Goal: Task Accomplishment & Management: Use online tool/utility

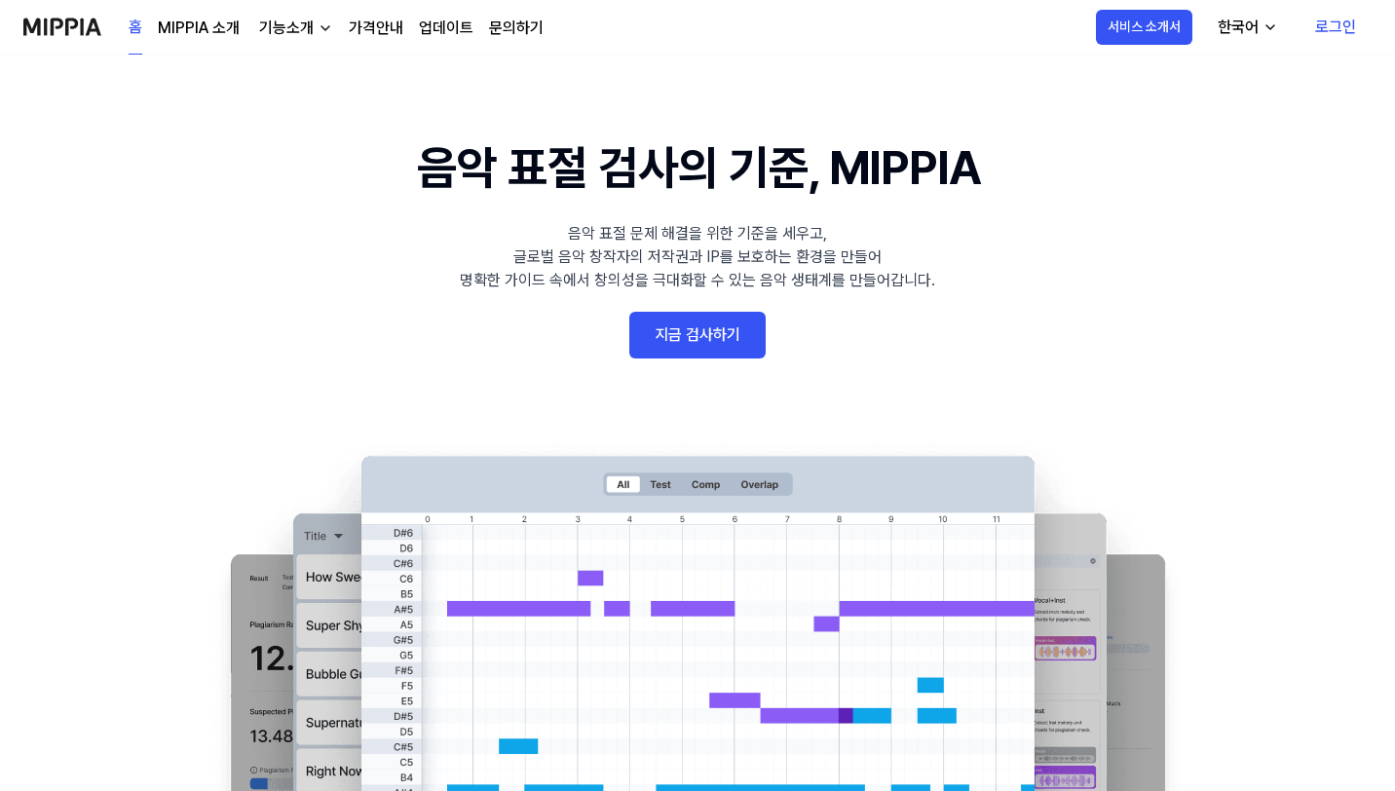
click at [690, 322] on link "지금 검사하기" at bounding box center [697, 335] width 136 height 47
click at [703, 342] on link "지금 검사하기" at bounding box center [697, 335] width 136 height 47
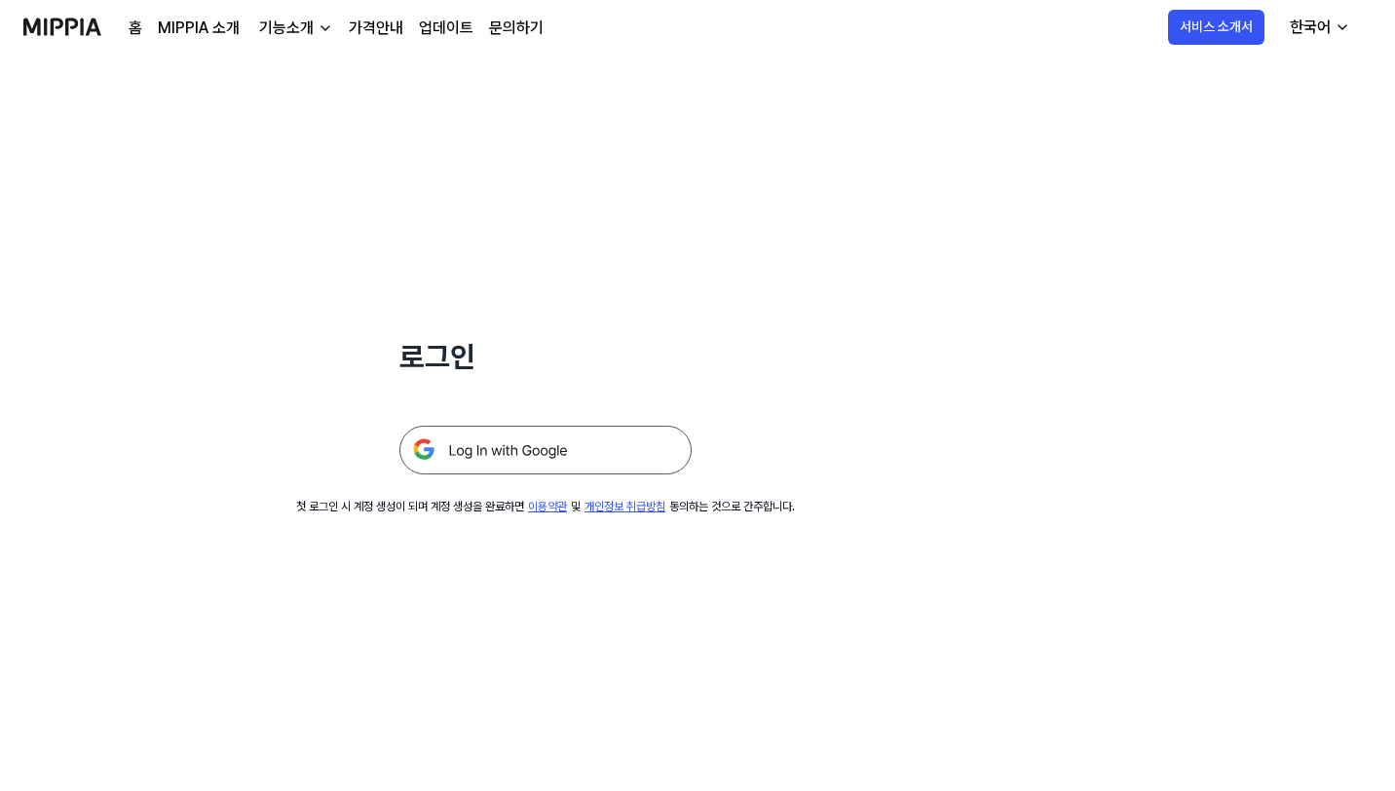
click at [562, 465] on img at bounding box center [545, 450] width 292 height 49
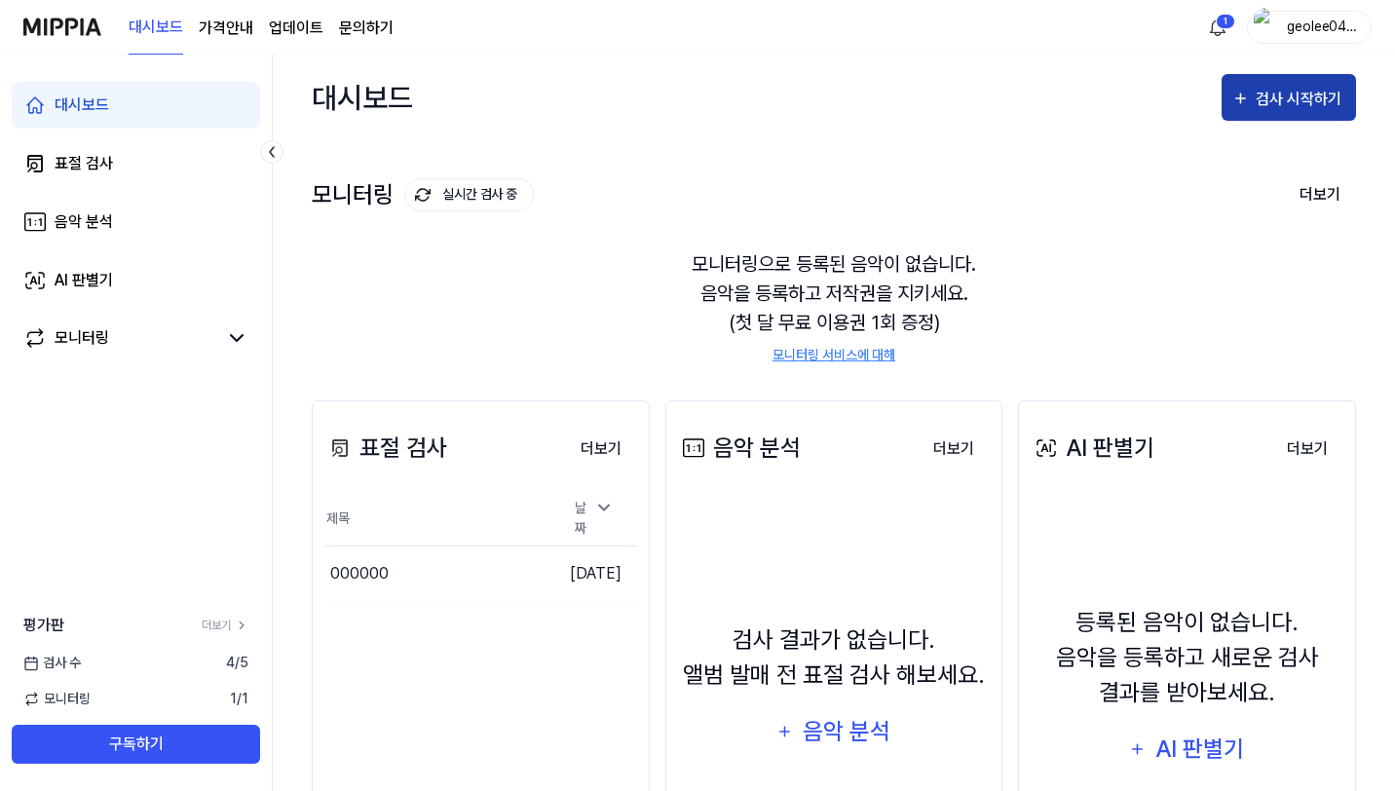
click at [1308, 98] on div "검사 시작하기" at bounding box center [1301, 99] width 91 height 25
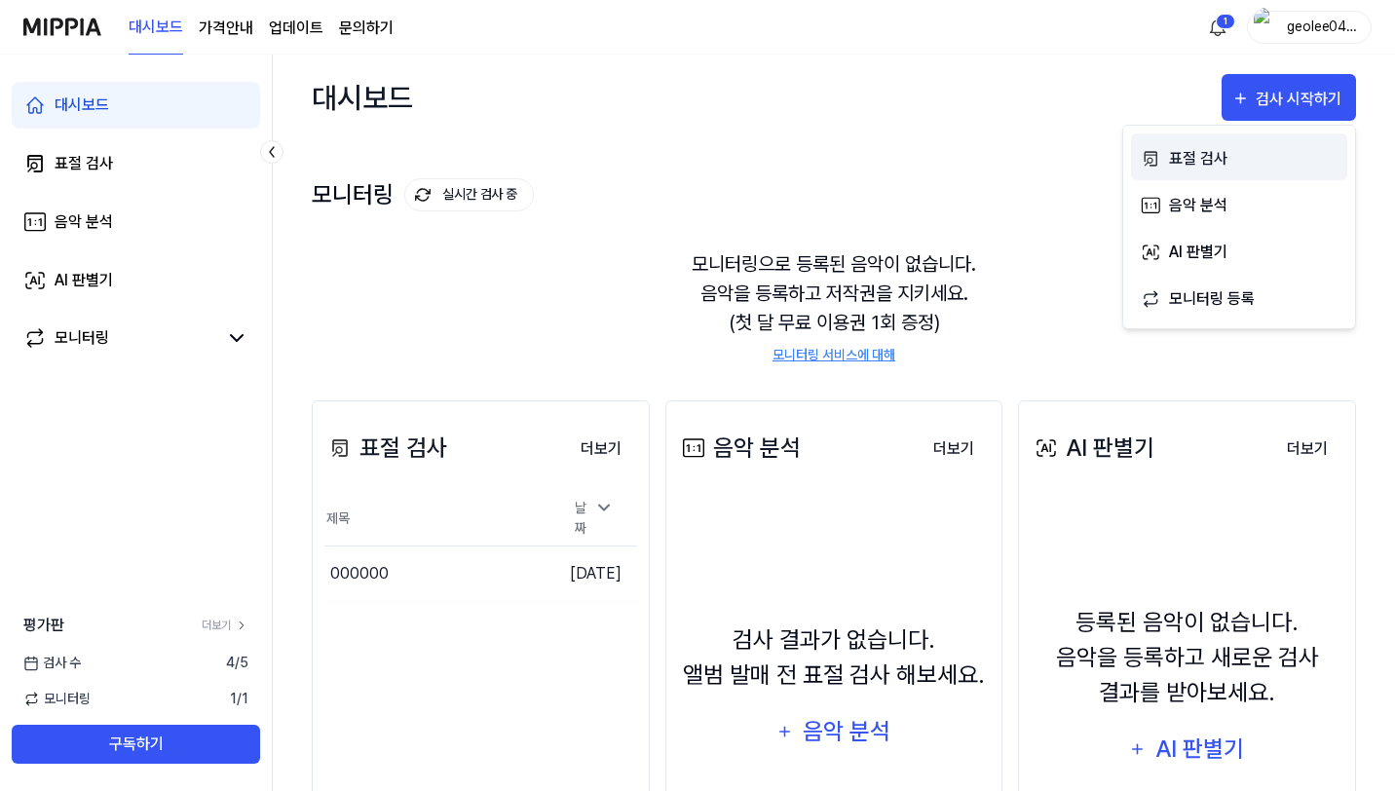
click at [1223, 168] on div "표절 검사" at bounding box center [1254, 158] width 170 height 25
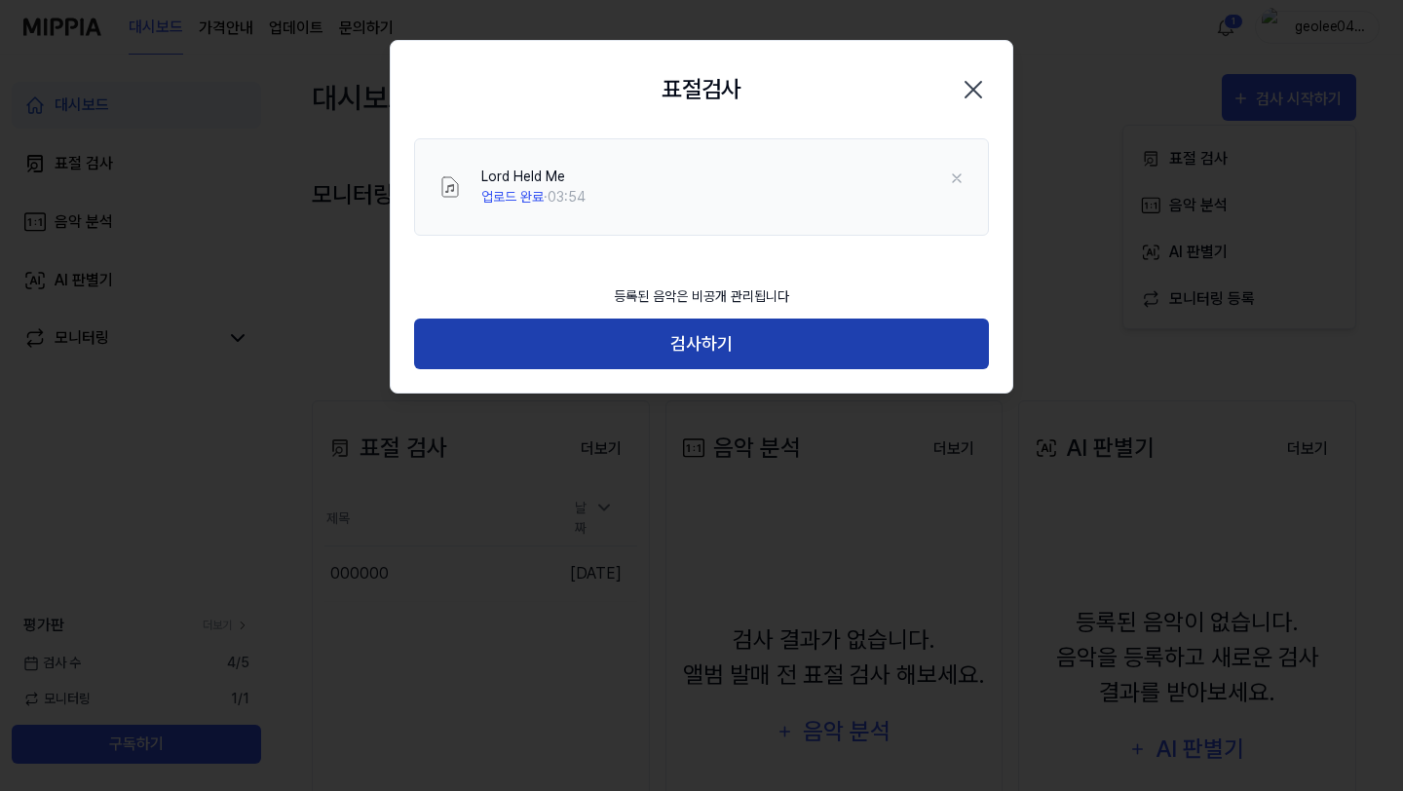
click at [671, 357] on button "검사하기" at bounding box center [701, 345] width 575 height 52
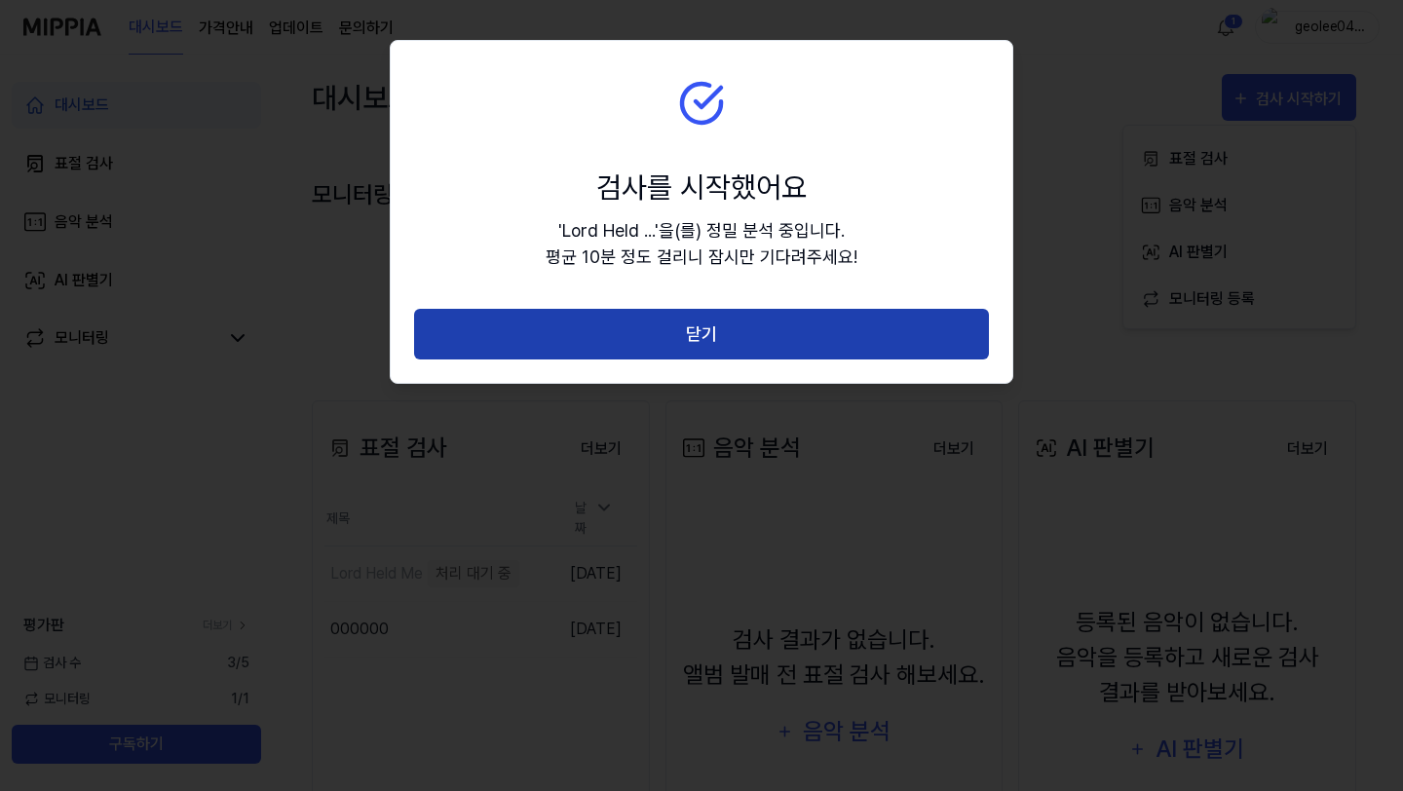
click at [671, 349] on button "닫기" at bounding box center [701, 335] width 575 height 52
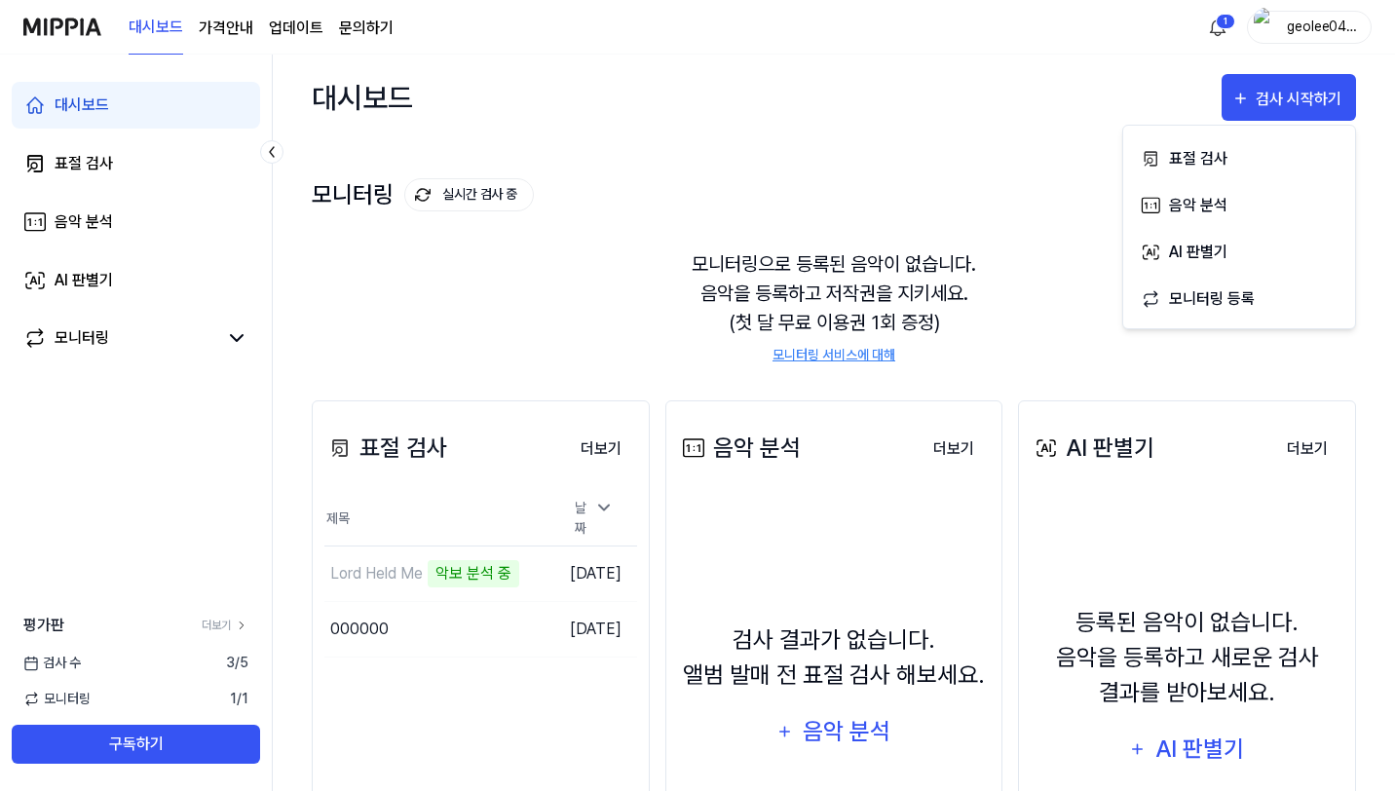
click at [508, 301] on div "모니터링으로 등록된 음악이 없습니다. 음악을 등록하고 저작권을 지키세요. (첫 달 무료 이용권 1회 증정) 모니터링 서비스에 대해" at bounding box center [834, 307] width 1044 height 163
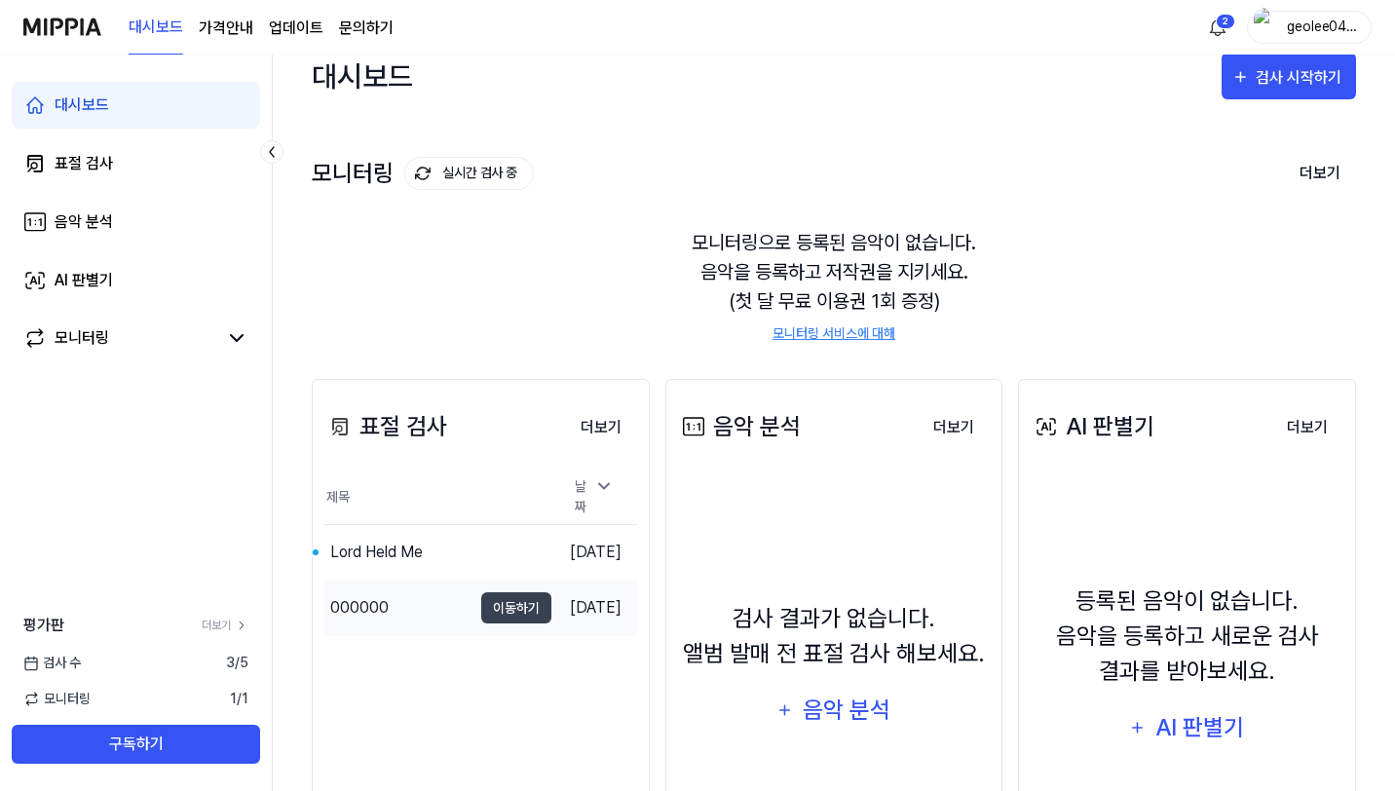
scroll to position [23, 0]
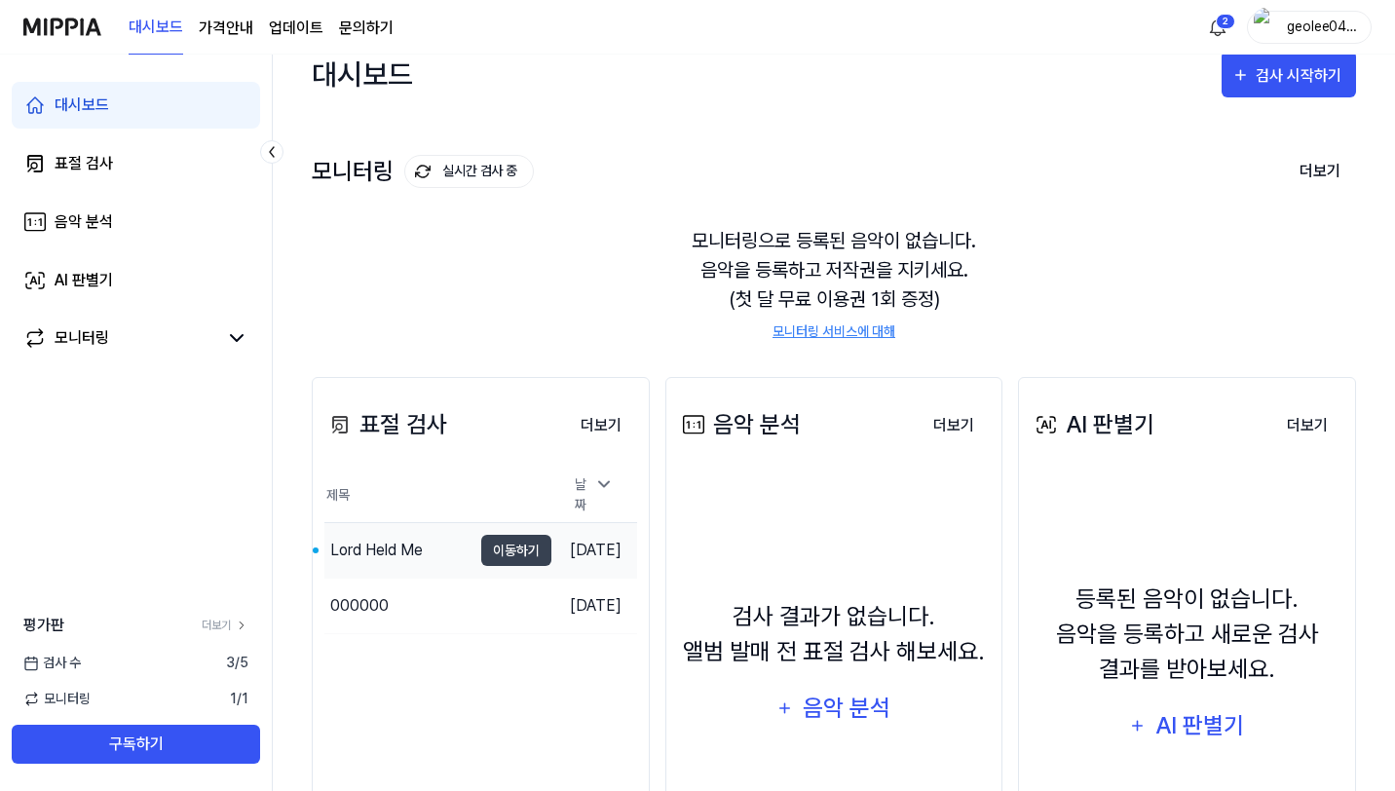
click at [553, 547] on td "2025.08.21." at bounding box center [594, 551] width 86 height 56
click at [436, 536] on div "Lord Held Me" at bounding box center [397, 550] width 147 height 55
click at [436, 537] on div "Lord Held Me" at bounding box center [397, 550] width 147 height 55
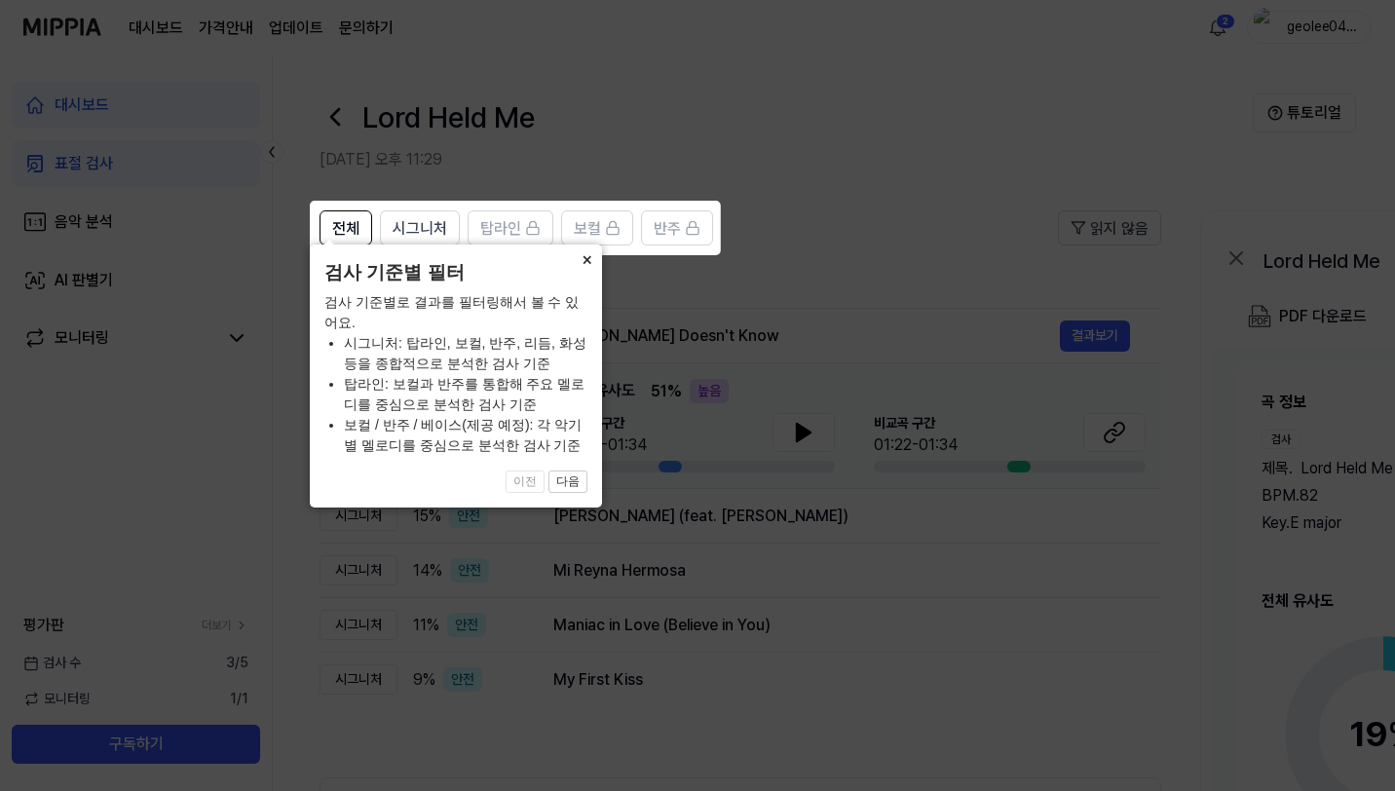
click at [586, 271] on button "×" at bounding box center [586, 258] width 31 height 27
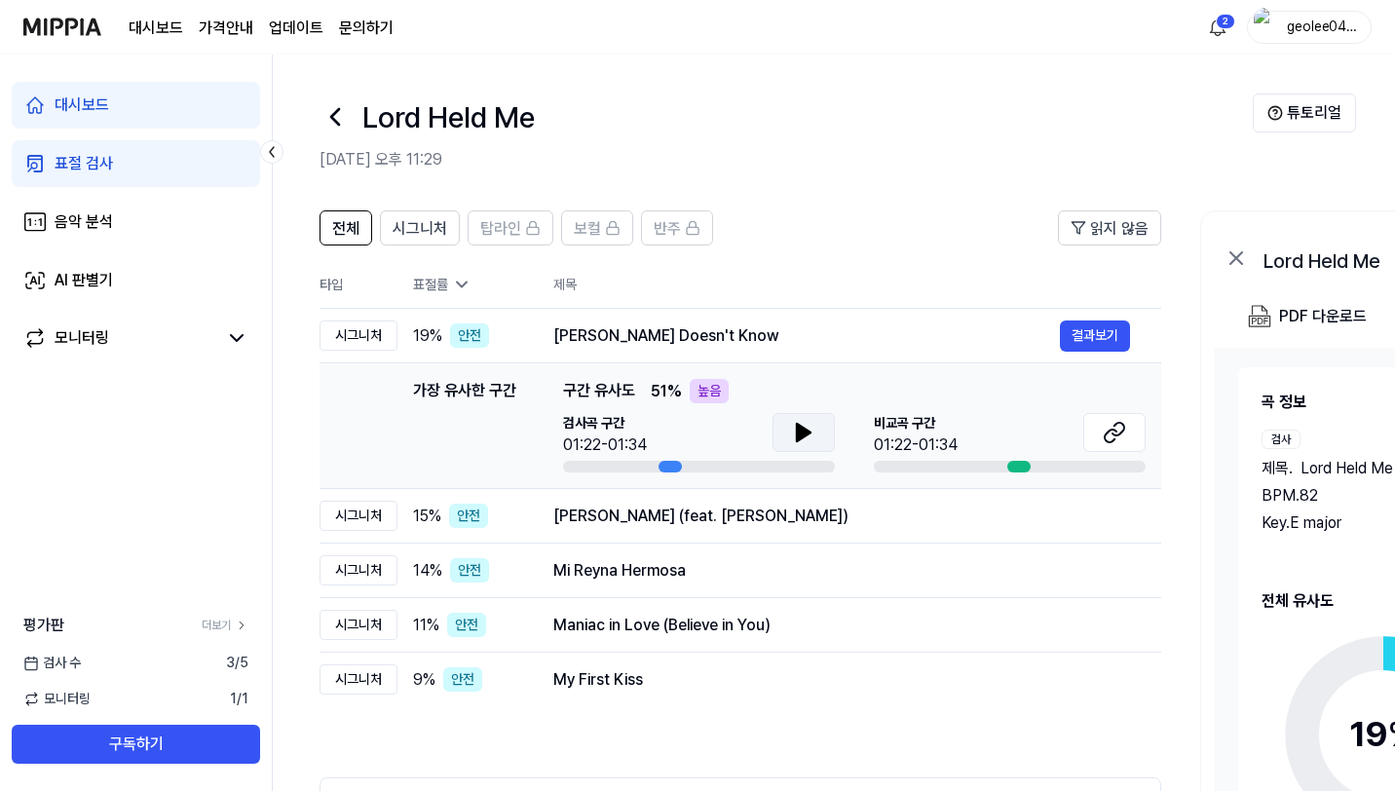
click at [808, 432] on icon at bounding box center [804, 433] width 14 height 18
click at [1116, 427] on icon at bounding box center [1114, 432] width 23 height 23
